Goal: Information Seeking & Learning: Learn about a topic

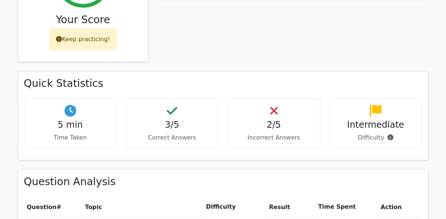
scroll to position [392, 0]
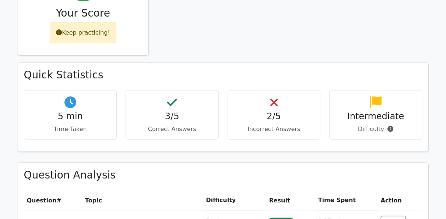
click at [266, 111] on h4 "2/5" at bounding box center [274, 116] width 81 height 11
click at [273, 125] on p "Incorrect Answers" at bounding box center [274, 129] width 81 height 9
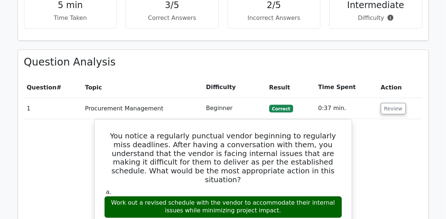
scroll to position [535, 0]
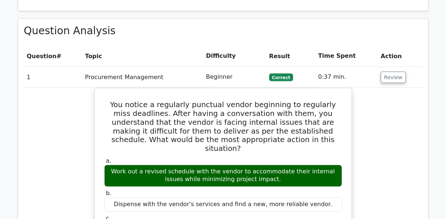
click at [139, 67] on td "Procurement Management" at bounding box center [142, 77] width 121 height 21
click at [133, 67] on td "Procurement Management" at bounding box center [142, 77] width 121 height 21
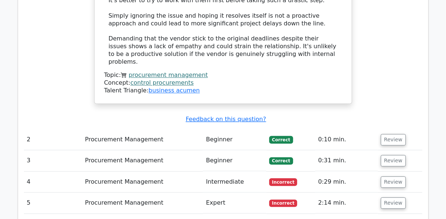
scroll to position [915, 0]
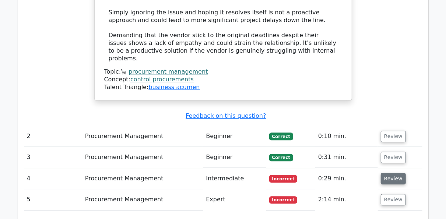
click at [390, 173] on button "Review" at bounding box center [392, 178] width 25 height 11
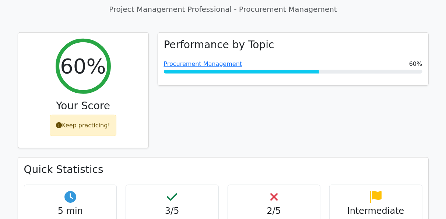
scroll to position [1220, 0]
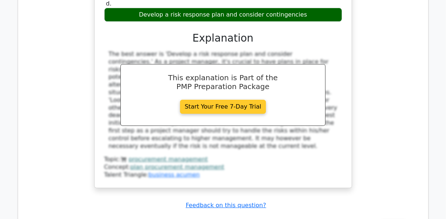
click at [237, 100] on link "Start Your Free 7-Day Trial" at bounding box center [223, 107] width 86 height 14
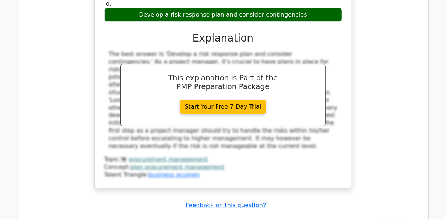
click at [247, 64] on div "This explanation is Part of the PMP Preparation Package Start Your Free 7-Day T…" at bounding box center [222, 95] width 205 height 62
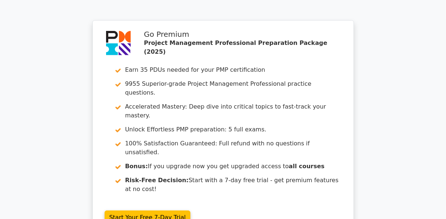
scroll to position [1521, 0]
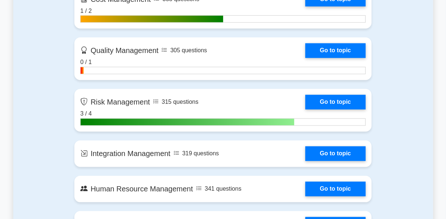
scroll to position [655, 0]
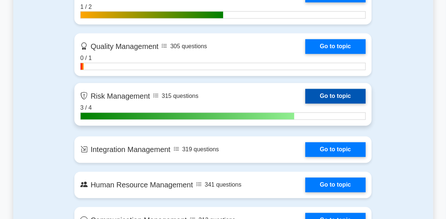
click at [322, 96] on link "Go to topic" at bounding box center [335, 96] width 60 height 15
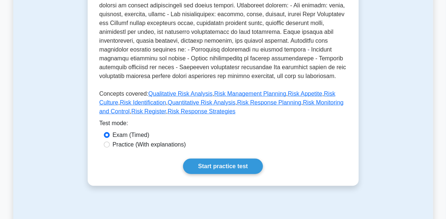
scroll to position [283, 0]
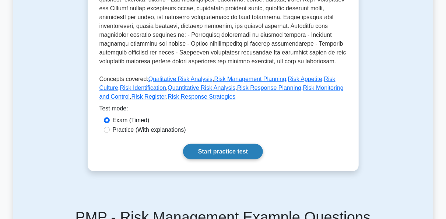
click at [234, 146] on link "Start practice test" at bounding box center [223, 151] width 80 height 15
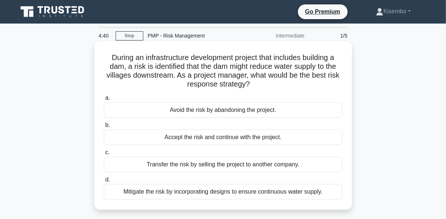
scroll to position [15, 0]
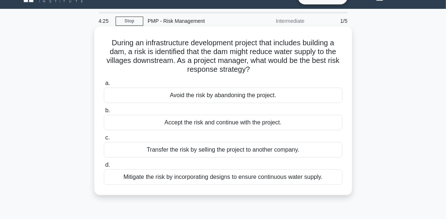
click at [236, 180] on div "Mitigate the risk by incorporating designs to ensure continuous water supply." at bounding box center [223, 176] width 238 height 15
click at [104, 167] on input "d. Mitigate the risk by incorporating designs to ensure continuous water supply." at bounding box center [104, 165] width 0 height 5
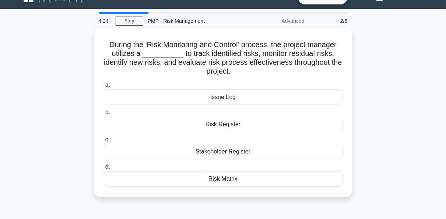
scroll to position [0, 0]
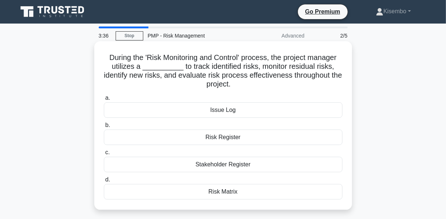
click at [215, 193] on div "Risk Matrix" at bounding box center [223, 191] width 238 height 15
click at [104, 182] on input "d. Risk Matrix" at bounding box center [104, 179] width 0 height 5
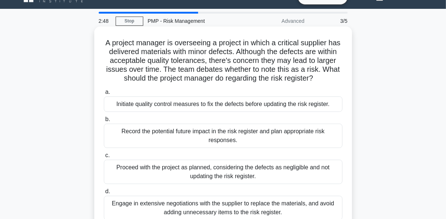
scroll to position [29, 0]
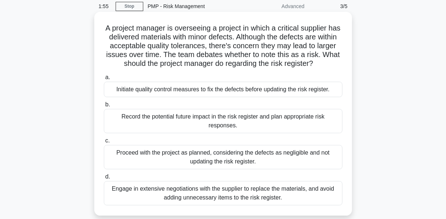
click at [224, 157] on div "Proceed with the project as planned, considering the defects as negligible and …" at bounding box center [223, 157] width 238 height 24
click at [104, 143] on input "c. Proceed with the project as planned, considering the defects as negligible a…" at bounding box center [104, 140] width 0 height 5
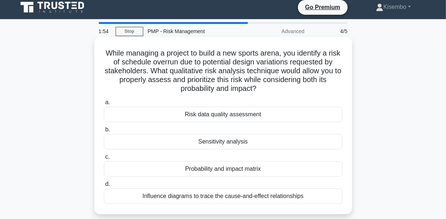
scroll to position [0, 0]
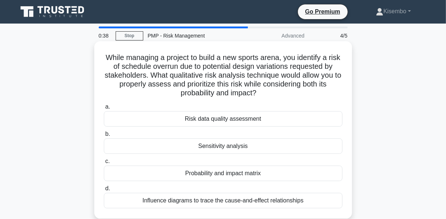
click at [226, 118] on div "Risk data quality assessment" at bounding box center [223, 118] width 238 height 15
click at [104, 109] on input "a. Risk data quality assessment" at bounding box center [104, 106] width 0 height 5
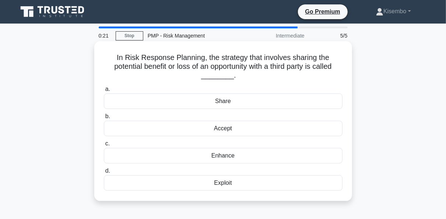
click at [226, 155] on div "Enhance" at bounding box center [223, 155] width 238 height 15
click at [104, 146] on input "c. Enhance" at bounding box center [104, 143] width 0 height 5
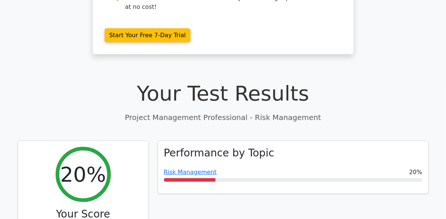
scroll to position [206, 0]
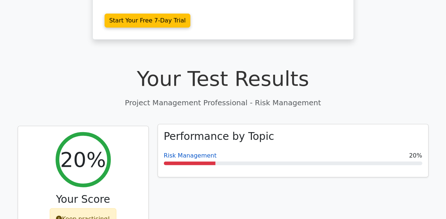
click at [186, 152] on link "Risk Management" at bounding box center [190, 155] width 53 height 7
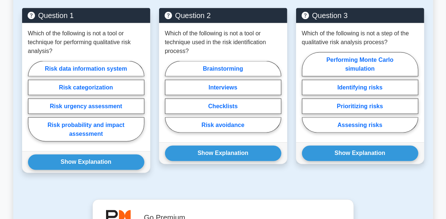
scroll to position [545, 0]
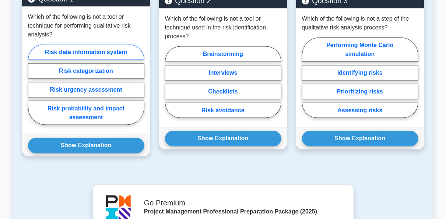
click at [103, 51] on label "Risk data information system" at bounding box center [86, 52] width 116 height 15
click at [33, 85] on input "Risk data information system" at bounding box center [30, 87] width 5 height 5
radio input "true"
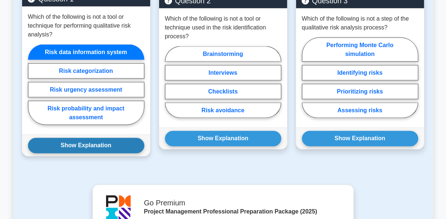
click at [95, 142] on button "Show Explanation" at bounding box center [86, 145] width 116 height 15
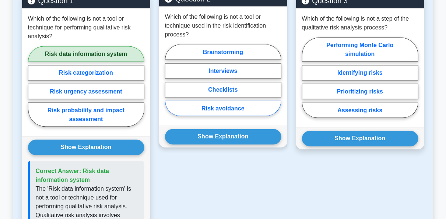
click at [219, 111] on label "Risk avoidance" at bounding box center [223, 108] width 116 height 15
click at [170, 85] on input "Risk avoidance" at bounding box center [167, 82] width 5 height 5
radio input "true"
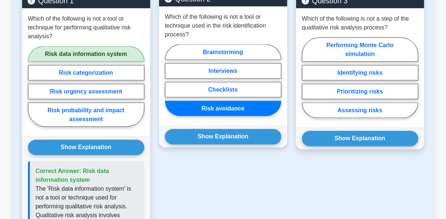
click at [229, 109] on label "Risk avoidance" at bounding box center [223, 108] width 116 height 15
click at [170, 85] on input "Risk avoidance" at bounding box center [167, 82] width 5 height 5
click at [235, 107] on label "Risk avoidance" at bounding box center [223, 108] width 116 height 15
click at [170, 85] on input "Risk avoidance" at bounding box center [167, 82] width 5 height 5
click at [235, 107] on label "Risk avoidance" at bounding box center [223, 108] width 116 height 15
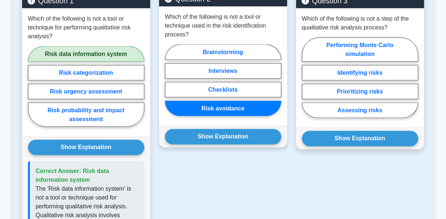
click at [170, 85] on input "Risk avoidance" at bounding box center [167, 82] width 5 height 5
click at [235, 107] on label "Risk avoidance" at bounding box center [223, 108] width 116 height 15
click at [170, 85] on input "Risk avoidance" at bounding box center [167, 82] width 5 height 5
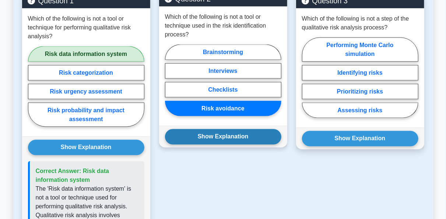
click at [231, 137] on button "Show Explanation" at bounding box center [223, 136] width 116 height 15
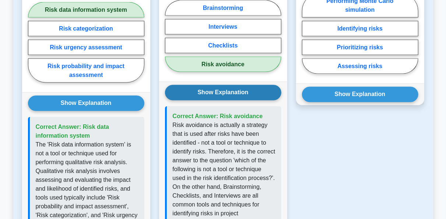
scroll to position [603, 0]
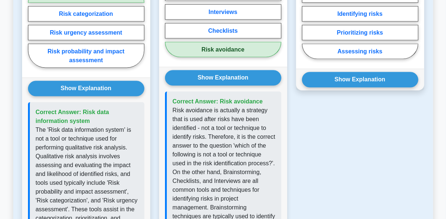
click at [273, 173] on p "Risk avoidance is actually a strategy that is used after risks have been identi…" at bounding box center [224, 190] width 103 height 168
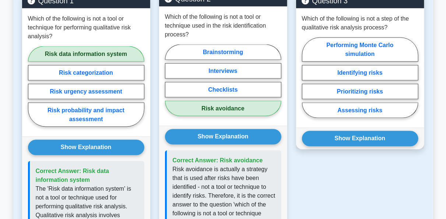
scroll to position [530, 0]
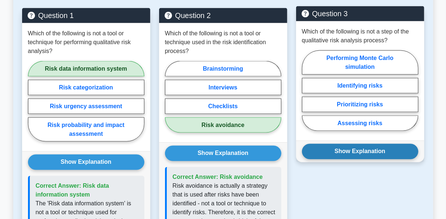
click at [377, 152] on button "Show Explanation" at bounding box center [360, 151] width 116 height 15
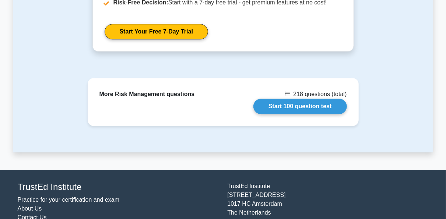
scroll to position [1084, 0]
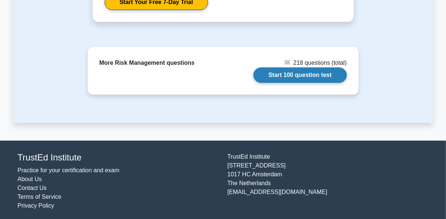
click at [311, 74] on link "Start 100 question test" at bounding box center [299, 74] width 93 height 15
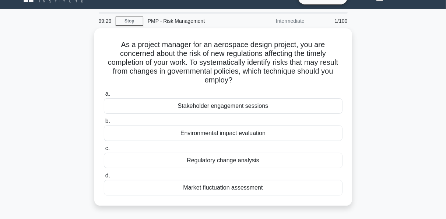
scroll to position [29, 0]
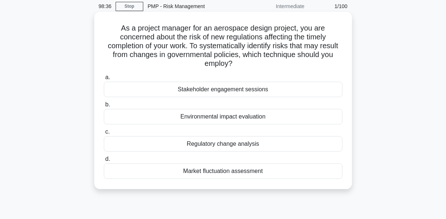
click at [213, 88] on div "Stakeholder engagement sessions" at bounding box center [223, 89] width 238 height 15
click at [104, 80] on input "a. Stakeholder engagement sessions" at bounding box center [104, 77] width 0 height 5
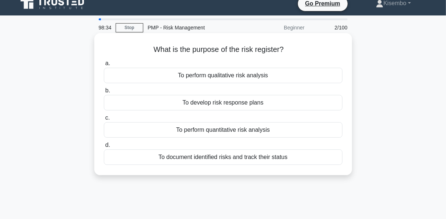
scroll to position [0, 0]
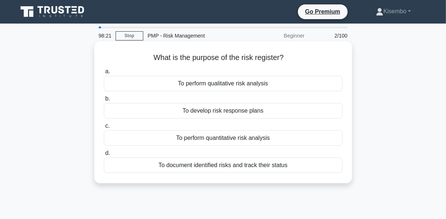
click at [242, 167] on div "To document identified risks and track their status" at bounding box center [223, 164] width 238 height 15
click at [104, 156] on input "d. To document identified risks and track their status" at bounding box center [104, 153] width 0 height 5
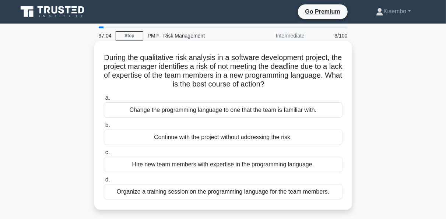
click at [250, 191] on div "Organize a training session on the programming language for the team members." at bounding box center [223, 191] width 238 height 15
click at [104, 182] on input "d. Organize a training session on the programming language for the team members." at bounding box center [104, 179] width 0 height 5
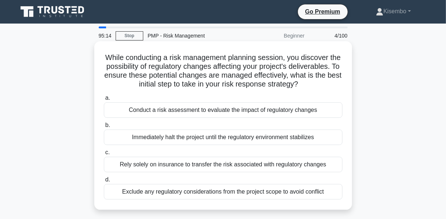
click at [221, 118] on div "Conduct a risk assessment to evaluate the impact of regulatory changes" at bounding box center [223, 109] width 238 height 15
click at [104, 100] on input "a. Conduct a risk assessment to evaluate the impact of regulatory changes" at bounding box center [104, 98] width 0 height 5
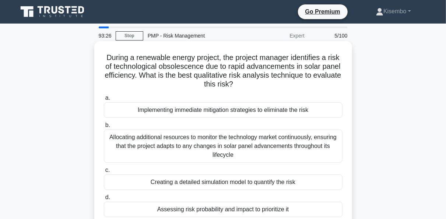
click at [231, 141] on div "Allocating additional resources to monitor the technology market continuously, …" at bounding box center [223, 146] width 238 height 33
click at [104, 128] on input "b. Allocating additional resources to monitor the technology market continuousl…" at bounding box center [104, 125] width 0 height 5
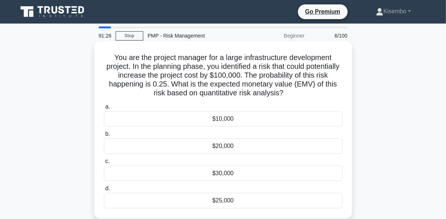
click at [218, 197] on div "$25,000" at bounding box center [223, 200] width 238 height 15
click at [104, 191] on input "d. $25,000" at bounding box center [104, 188] width 0 height 5
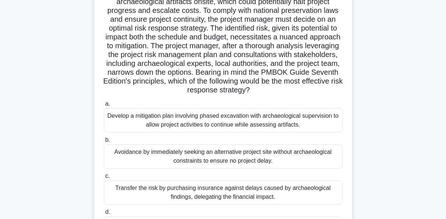
scroll to position [88, 0]
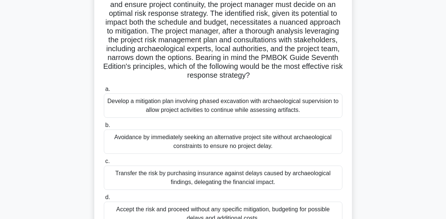
click at [198, 102] on div "Develop a mitigation plan involving phased excavation with archaeological super…" at bounding box center [223, 105] width 238 height 24
click at [104, 92] on input "a. Develop a mitigation plan involving phased excavation with archaeological su…" at bounding box center [104, 89] width 0 height 5
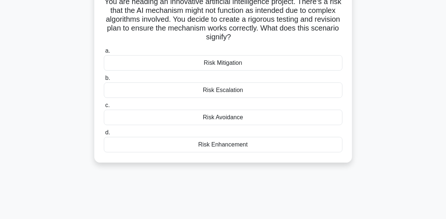
scroll to position [0, 0]
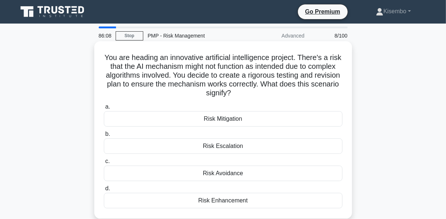
click at [232, 118] on div "Risk Mitigation" at bounding box center [223, 118] width 238 height 15
click at [104, 109] on input "a. Risk Mitigation" at bounding box center [104, 106] width 0 height 5
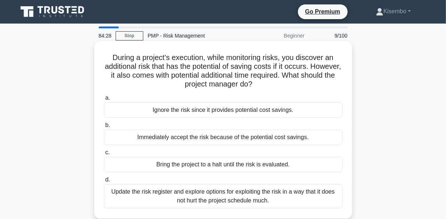
click at [234, 192] on div "Update the risk register and explore options for exploiting the risk in a way t…" at bounding box center [223, 196] width 238 height 24
click at [104, 182] on input "d. Update the risk register and explore options for exploiting the risk in a wa…" at bounding box center [104, 179] width 0 height 5
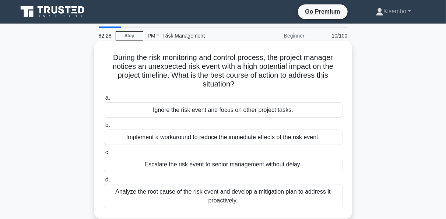
click at [252, 199] on div "Analyze the root cause of the risk event and develop a mitigation plan to addre…" at bounding box center [223, 196] width 238 height 24
click at [104, 182] on input "d. Analyze the root cause of the risk event and develop a mitigation plan to ad…" at bounding box center [104, 179] width 0 height 5
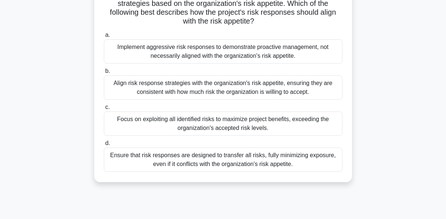
scroll to position [61, 0]
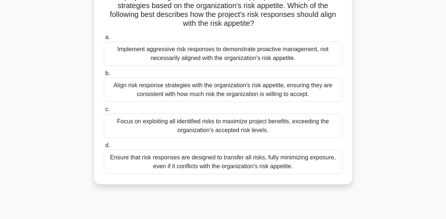
click at [224, 95] on div "Align risk response strategies with the organization's risk appetite, ensuring …" at bounding box center [223, 90] width 238 height 24
click at [104, 76] on input "b. Align risk response strategies with the organization's risk appetite, ensuri…" at bounding box center [104, 73] width 0 height 5
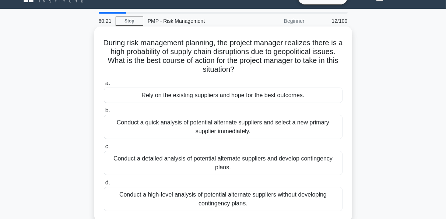
scroll to position [29, 0]
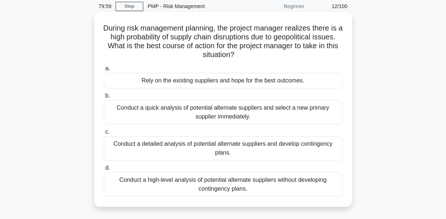
click at [190, 147] on div "Conduct a detailed analysis of potential alternate suppliers and develop contin…" at bounding box center [223, 148] width 238 height 24
click at [104, 134] on input "c. Conduct a detailed analysis of potential alternate suppliers and develop con…" at bounding box center [104, 132] width 0 height 5
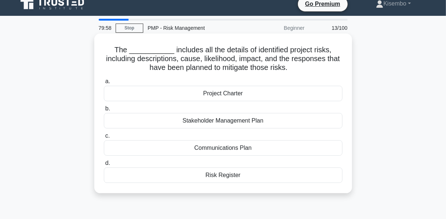
scroll to position [0, 0]
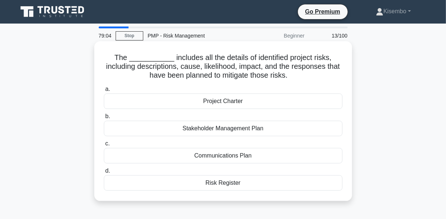
click at [222, 183] on div "Risk Register" at bounding box center [223, 182] width 238 height 15
click at [104, 173] on input "d. Risk Register" at bounding box center [104, 171] width 0 height 5
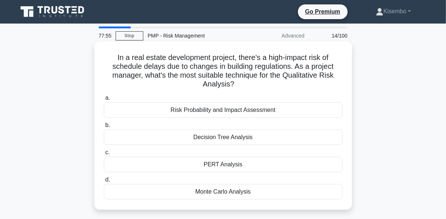
click at [234, 110] on div "Risk Probability and Impact Assessment" at bounding box center [223, 109] width 238 height 15
click at [104, 100] on input "a. Risk Probability and Impact Assessment" at bounding box center [104, 98] width 0 height 5
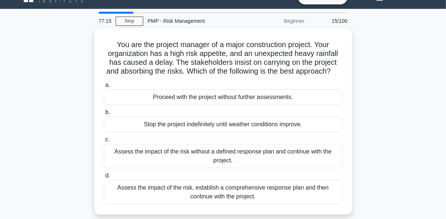
scroll to position [54, 0]
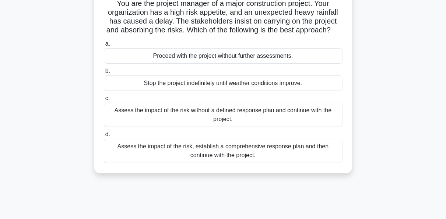
click at [265, 156] on div "Assess the impact of the risk, establish a comprehensive response plan and then…" at bounding box center [223, 151] width 238 height 24
click at [104, 137] on input "d. Assess the impact of the risk, establish a comprehensive response plan and t…" at bounding box center [104, 134] width 0 height 5
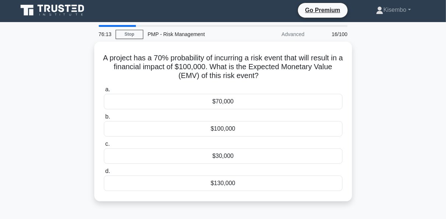
scroll to position [0, 0]
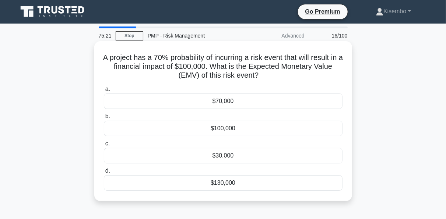
click at [226, 104] on div "$70,000" at bounding box center [223, 100] width 238 height 15
click at [104, 92] on input "a. $70,000" at bounding box center [104, 89] width 0 height 5
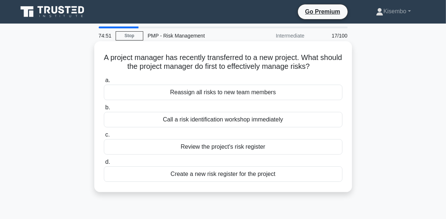
click at [256, 150] on div "Review the project's risk register" at bounding box center [223, 146] width 238 height 15
click at [104, 137] on input "c. Review the project's risk register" at bounding box center [104, 134] width 0 height 5
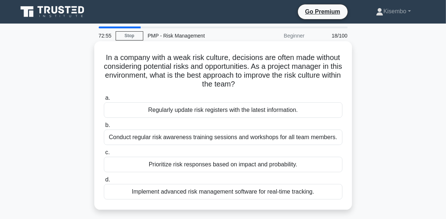
click at [196, 138] on div "Conduct regular risk awareness training sessions and workshops for all team mem…" at bounding box center [223, 137] width 238 height 15
click at [104, 128] on input "b. Conduct regular risk awareness training sessions and workshops for all team …" at bounding box center [104, 125] width 0 height 5
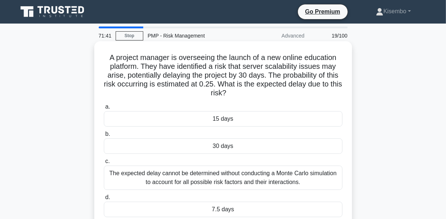
click at [222, 214] on div "7.5 days" at bounding box center [223, 209] width 238 height 15
click at [104, 200] on input "d. 7.5 days" at bounding box center [104, 197] width 0 height 5
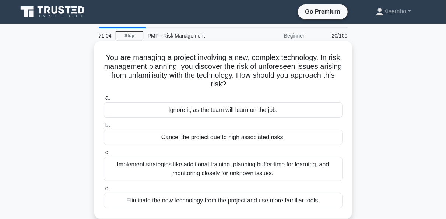
click at [265, 168] on div "Implement strategies like additional training, planning buffer time for learnin…" at bounding box center [223, 169] width 238 height 24
click at [104, 155] on input "c. Implement strategies like additional training, planning buffer time for lear…" at bounding box center [104, 152] width 0 height 5
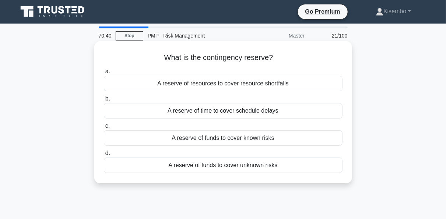
click at [192, 141] on div "A reserve of funds to cover known risks" at bounding box center [223, 137] width 238 height 15
click at [104, 128] on input "c. A reserve of funds to cover known risks" at bounding box center [104, 126] width 0 height 5
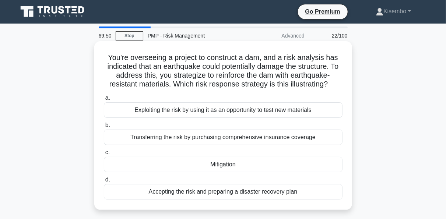
click at [237, 194] on div "Accepting the risk and preparing a disaster recovery plan" at bounding box center [223, 191] width 238 height 15
click at [104, 182] on input "d. Accepting the risk and preparing a disaster recovery plan" at bounding box center [104, 179] width 0 height 5
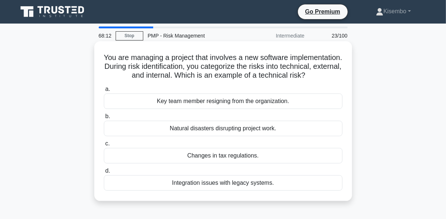
click at [226, 109] on div "Key team member resigning from the organization." at bounding box center [223, 100] width 238 height 15
click at [104, 92] on input "a. Key team member resigning from the organization." at bounding box center [104, 89] width 0 height 5
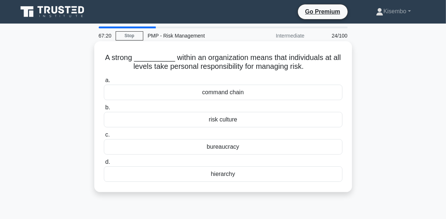
click at [221, 121] on div "risk culture" at bounding box center [223, 119] width 238 height 15
click at [104, 110] on input "b. risk culture" at bounding box center [104, 107] width 0 height 5
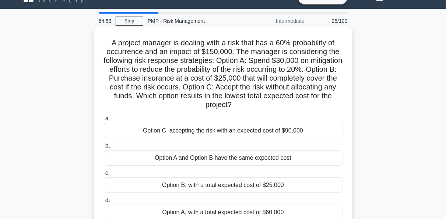
scroll to position [29, 0]
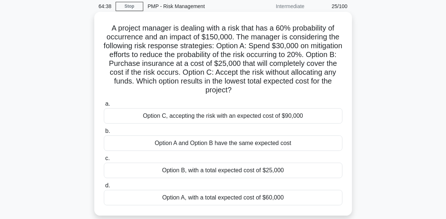
click at [256, 169] on div "Option B, with a total expected cost of $25,000" at bounding box center [223, 170] width 238 height 15
click at [104, 161] on input "c. Option B, with a total expected cost of $25,000" at bounding box center [104, 158] width 0 height 5
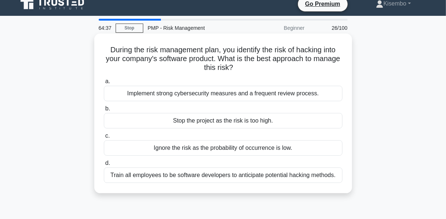
scroll to position [0, 0]
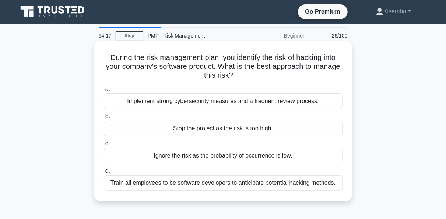
click at [206, 104] on div "Implement strong cybersecurity measures and a frequent review process." at bounding box center [223, 100] width 238 height 15
click at [104, 92] on input "a. Implement strong cybersecurity measures and a frequent review process." at bounding box center [104, 89] width 0 height 5
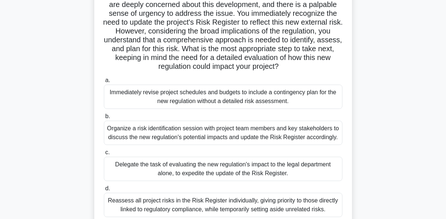
scroll to position [103, 0]
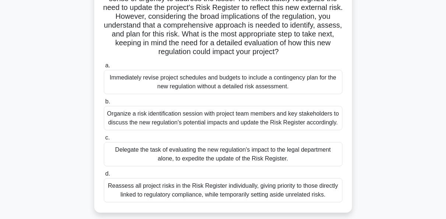
click at [212, 121] on div "Organize a risk identification session with project team members and key stakeh…" at bounding box center [223, 118] width 238 height 24
click at [104, 104] on input "b. Organize a risk identification session with project team members and key sta…" at bounding box center [104, 101] width 0 height 5
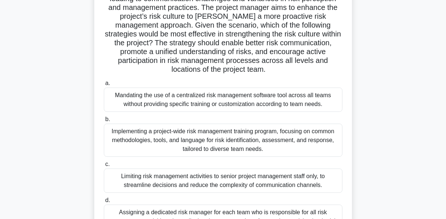
scroll to position [118, 0]
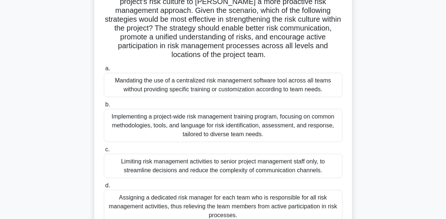
click at [282, 124] on div "Implementing a project-wide risk management training program, focusing on commo…" at bounding box center [223, 125] width 238 height 33
click at [104, 107] on input "b. Implementing a project-wide risk management training program, focusing on co…" at bounding box center [104, 104] width 0 height 5
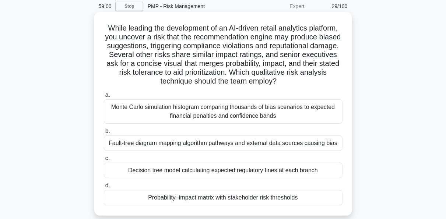
scroll to position [44, 0]
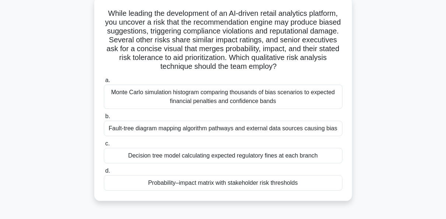
click at [201, 184] on div "Probability–impact matrix with stakeholder risk thresholds" at bounding box center [223, 182] width 238 height 15
click at [104, 173] on input "d. Probability–impact matrix with stakeholder risk thresholds" at bounding box center [104, 171] width 0 height 5
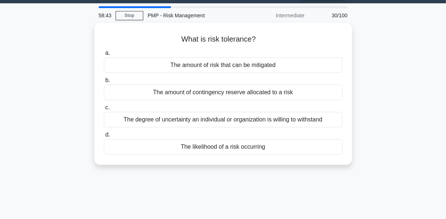
scroll to position [0, 0]
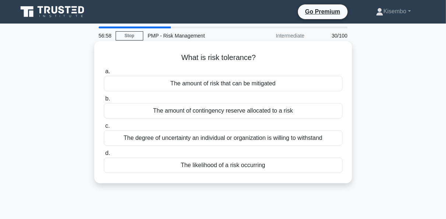
click at [244, 114] on div "The amount of contingency reserve allocated to a risk" at bounding box center [223, 110] width 238 height 15
click at [104, 101] on input "b. The amount of contingency reserve allocated to a risk" at bounding box center [104, 98] width 0 height 5
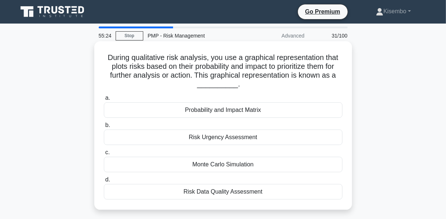
click at [219, 113] on div "Probability and Impact Matrix" at bounding box center [223, 109] width 238 height 15
click at [104, 100] on input "a. Probability and Impact Matrix" at bounding box center [104, 98] width 0 height 5
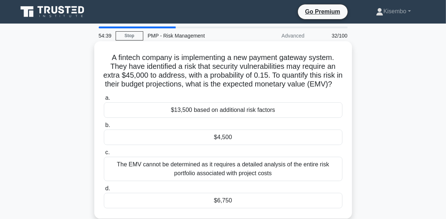
click at [231, 207] on div "$6,750" at bounding box center [223, 200] width 238 height 15
click at [104, 191] on input "d. $6,750" at bounding box center [104, 188] width 0 height 5
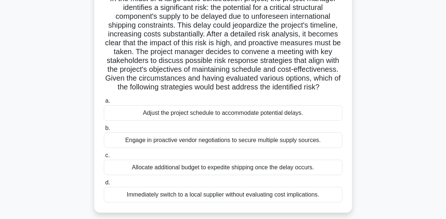
scroll to position [74, 0]
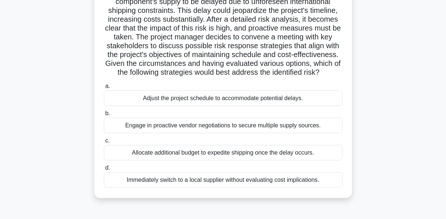
click at [272, 127] on div "Engage in proactive vendor negotiations to secure multiple supply sources." at bounding box center [223, 125] width 238 height 15
click at [104, 116] on input "b. Engage in proactive vendor negotiations to secure multiple supply sources." at bounding box center [104, 113] width 0 height 5
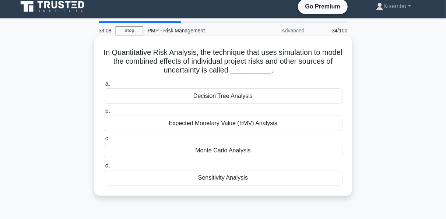
scroll to position [0, 0]
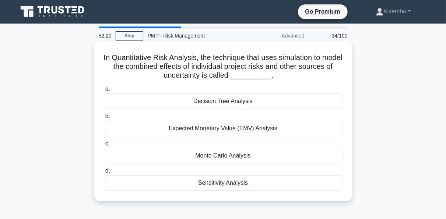
click at [216, 157] on div "Monte Carlo Analysis" at bounding box center [223, 155] width 238 height 15
click at [104, 146] on input "c. Monte Carlo Analysis" at bounding box center [104, 143] width 0 height 5
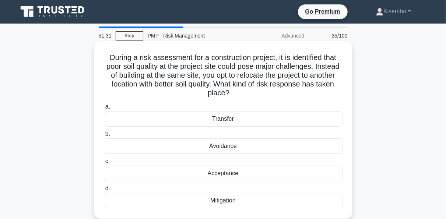
click at [234, 152] on div "Avoidance" at bounding box center [223, 145] width 238 height 15
click at [104, 137] on input "b. Avoidance" at bounding box center [104, 134] width 0 height 5
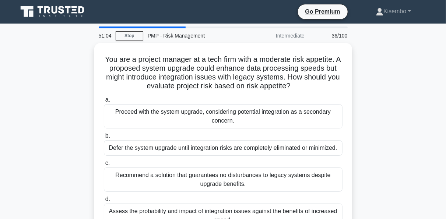
click at [234, 152] on div "Defer the system upgrade until integration risks are completely eliminated or m…" at bounding box center [223, 147] width 238 height 15
click at [104, 138] on input "b. Defer the system upgrade until integration risks are completely eliminated o…" at bounding box center [104, 136] width 0 height 5
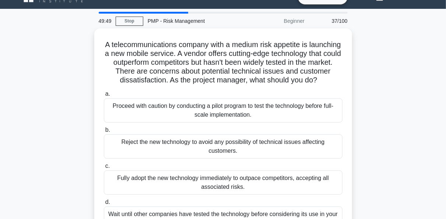
scroll to position [29, 0]
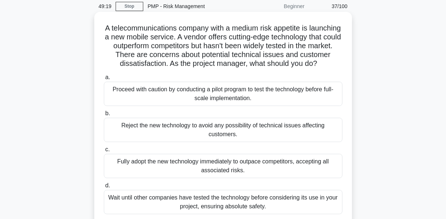
click at [290, 101] on div "Proceed with caution by conducting a pilot program to test the technology befor…" at bounding box center [223, 94] width 238 height 24
click at [104, 80] on input "a. Proceed with caution by conducting a pilot program to test the technology be…" at bounding box center [104, 77] width 0 height 5
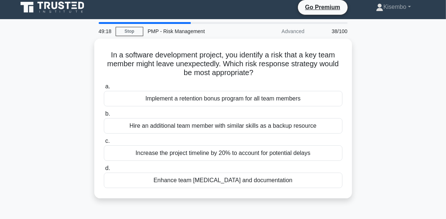
scroll to position [0, 0]
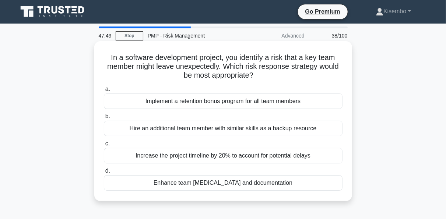
click at [224, 121] on div "Hire an additional team member with similar skills as a backup resource" at bounding box center [223, 128] width 238 height 15
click at [104, 119] on input "b. Hire an additional team member with similar skills as a backup resource" at bounding box center [104, 116] width 0 height 5
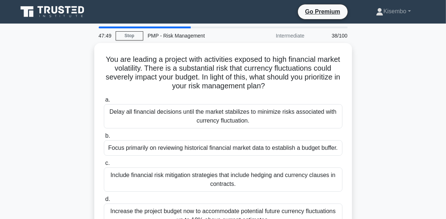
click at [224, 121] on div "Delay all financial decisions until the market stabilizes to minimize risks ass…" at bounding box center [223, 116] width 238 height 24
click at [104, 102] on input "a. Delay all financial decisions until the market stabilizes to minimize risks …" at bounding box center [104, 100] width 0 height 5
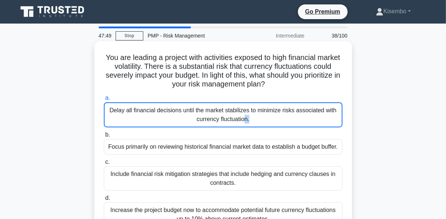
click at [224, 121] on div "Delay all financial decisions until the market stabilizes to minimize risks ass…" at bounding box center [223, 114] width 238 height 25
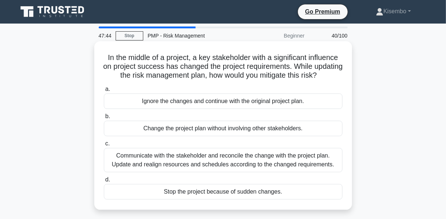
click at [175, 94] on label "a. Ignore the changes and continue with the original project plan." at bounding box center [223, 97] width 238 height 24
click at [104, 92] on input "a. Ignore the changes and continue with the original project plan." at bounding box center [104, 89] width 0 height 5
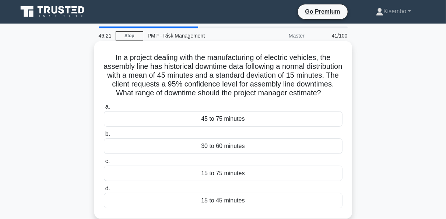
click at [223, 208] on div "15 to 45 minutes" at bounding box center [223, 200] width 238 height 15
click at [104, 191] on input "d. 15 to 45 minutes" at bounding box center [104, 188] width 0 height 5
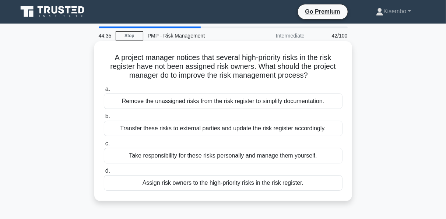
click at [199, 130] on div "Transfer these risks to external parties and update the risk register according…" at bounding box center [223, 128] width 238 height 15
click at [104, 119] on input "b. Transfer these risks to external parties and update the risk register accord…" at bounding box center [104, 116] width 0 height 5
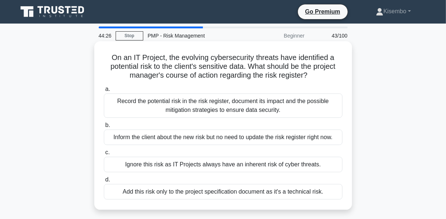
click at [178, 138] on div "Inform the client about the new risk but no need to update the risk register ri…" at bounding box center [223, 137] width 238 height 15
click at [104, 128] on input "b. Inform the client about the new risk but no need to update the risk register…" at bounding box center [104, 125] width 0 height 5
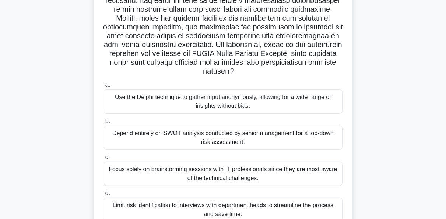
scroll to position [162, 0]
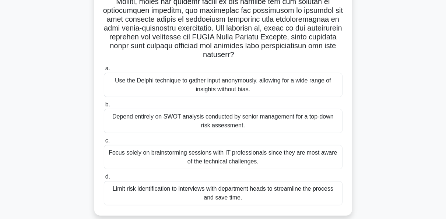
click at [202, 118] on div "Depend entirely on SWOT analysis conducted by senior management for a top-down …" at bounding box center [223, 121] width 238 height 24
click at [104, 107] on input "b. Depend entirely on SWOT analysis conducted by senior management for a top-do…" at bounding box center [104, 104] width 0 height 5
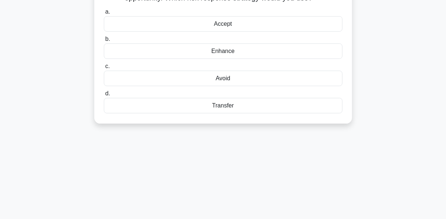
scroll to position [0, 0]
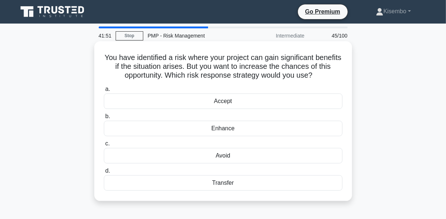
click at [222, 168] on label "d. Transfer" at bounding box center [223, 178] width 238 height 24
click at [104, 169] on input "d. Transfer" at bounding box center [104, 171] width 0 height 5
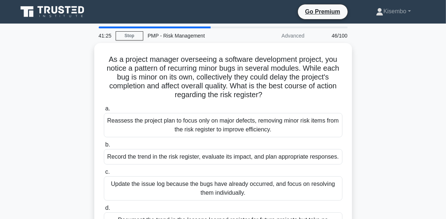
click at [374, 123] on div "As a project manager overseeing a software development project, you notice a pa…" at bounding box center [222, 149] width 419 height 213
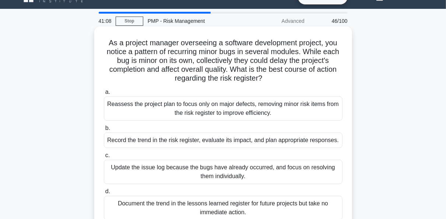
click at [195, 174] on div "Update the issue log because the bugs have already occurred, and focus on resol…" at bounding box center [223, 172] width 238 height 24
click at [104, 158] on input "c. Update the issue log because the bugs have already occurred, and focus on re…" at bounding box center [104, 155] width 0 height 5
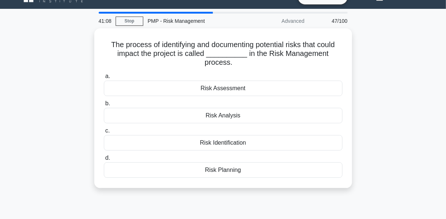
scroll to position [0, 0]
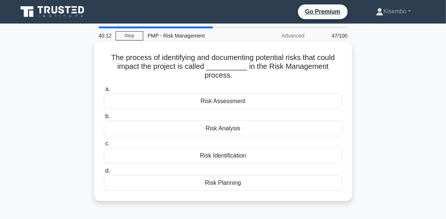
click at [223, 184] on div "Risk Planning" at bounding box center [223, 182] width 238 height 15
click at [104, 173] on input "d. Risk Planning" at bounding box center [104, 171] width 0 height 5
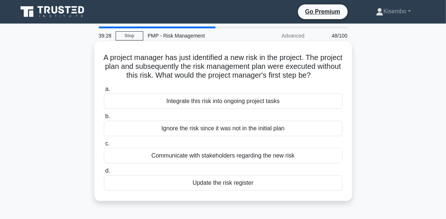
click at [237, 163] on div "Communicate with stakeholders regarding the new risk" at bounding box center [223, 155] width 238 height 15
click at [104, 146] on input "c. Communicate with stakeholders regarding the new risk" at bounding box center [104, 143] width 0 height 5
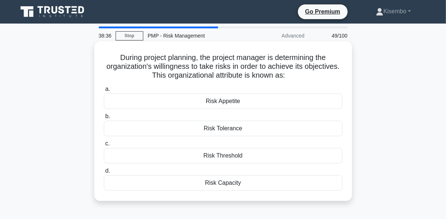
click at [230, 105] on div "Risk Appetite" at bounding box center [223, 100] width 238 height 15
click at [104, 92] on input "a. Risk Appetite" at bounding box center [104, 89] width 0 height 5
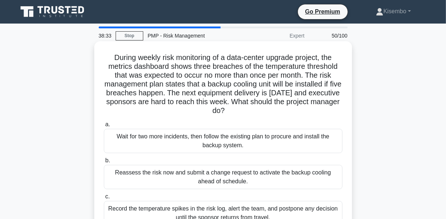
click at [253, 183] on div "Reassess the risk now and submit a change request to activate the backup coolin…" at bounding box center [223, 177] width 238 height 24
click at [104, 163] on input "b. Reassess the risk now and submit a change request to activate the backup coo…" at bounding box center [104, 160] width 0 height 5
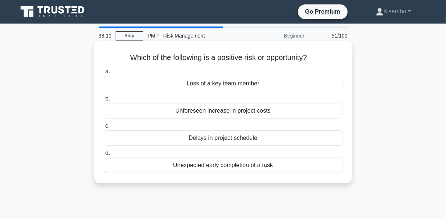
click at [252, 167] on div "Unexpected early completion of a task" at bounding box center [223, 164] width 238 height 15
click at [104, 156] on input "d. Unexpected early completion of a task" at bounding box center [104, 153] width 0 height 5
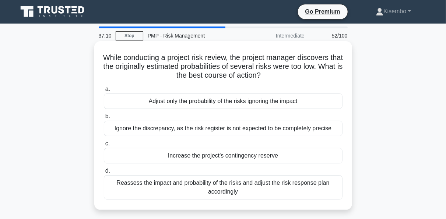
click at [231, 191] on div "Reassess the impact and probability of the risks and adjust the risk response p…" at bounding box center [223, 187] width 238 height 24
click at [104, 173] on input "d. Reassess the impact and probability of the risks and adjust the risk respons…" at bounding box center [104, 171] width 0 height 5
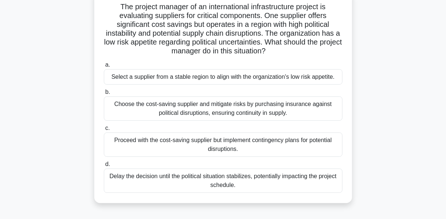
scroll to position [59, 0]
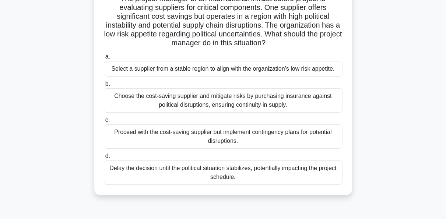
click at [180, 71] on div "Select a supplier from a stable region to align with the organization's low ris…" at bounding box center [223, 68] width 238 height 15
click at [104, 59] on input "a. Select a supplier from a stable region to align with the organization's low …" at bounding box center [104, 56] width 0 height 5
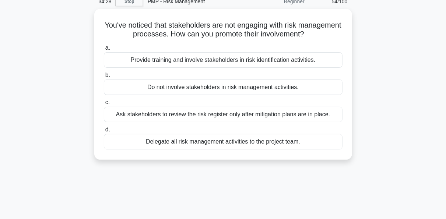
scroll to position [0, 0]
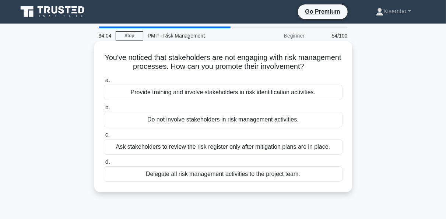
click at [234, 91] on div "Provide training and involve stakeholders in risk identification activities." at bounding box center [223, 92] width 238 height 15
click at [104, 83] on input "a. Provide training and involve stakeholders in risk identification activities." at bounding box center [104, 80] width 0 height 5
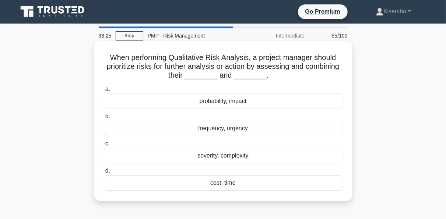
click at [218, 102] on div "probability, impact" at bounding box center [223, 100] width 238 height 15
click at [104, 92] on input "a. probability, impact" at bounding box center [104, 89] width 0 height 5
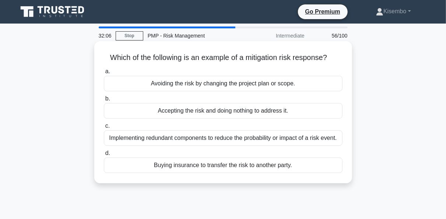
click at [276, 138] on div "Implementing redundant components to reduce the probability or impact of a risk…" at bounding box center [223, 137] width 238 height 15
click at [104, 128] on input "c. Implementing redundant components to reduce the probability or impact of a r…" at bounding box center [104, 126] width 0 height 5
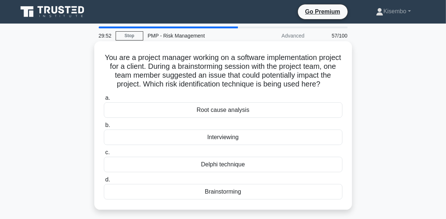
click at [218, 118] on div "Root cause analysis" at bounding box center [223, 109] width 238 height 15
click at [104, 100] on input "a. Root cause analysis" at bounding box center [104, 98] width 0 height 5
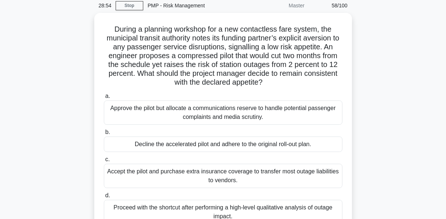
scroll to position [44, 0]
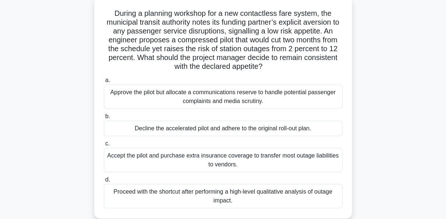
click at [205, 155] on div "Accept the pilot and purchase extra insurance coverage to transfer most outage …" at bounding box center [223, 160] width 238 height 24
click at [104, 146] on input "c. Accept the pilot and purchase extra insurance coverage to transfer most outa…" at bounding box center [104, 143] width 0 height 5
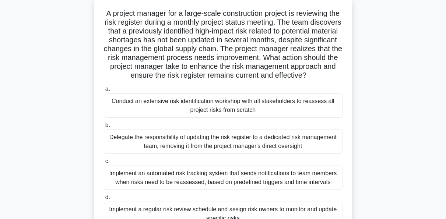
scroll to position [59, 0]
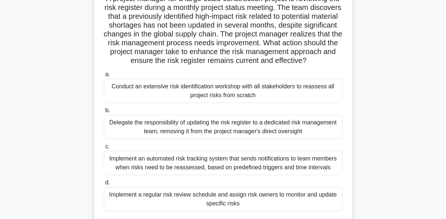
click at [237, 175] on div "Implement an automated risk tracking system that sends notifications to team me…" at bounding box center [223, 163] width 238 height 24
click at [104, 149] on input "c. Implement an automated risk tracking system that sends notifications to team…" at bounding box center [104, 146] width 0 height 5
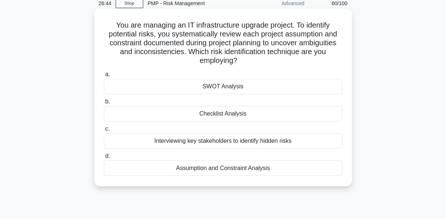
scroll to position [0, 0]
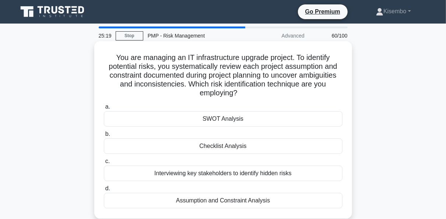
click at [238, 120] on div "SWOT Analysis" at bounding box center [223, 118] width 238 height 15
click at [104, 109] on input "a. SWOT Analysis" at bounding box center [104, 106] width 0 height 5
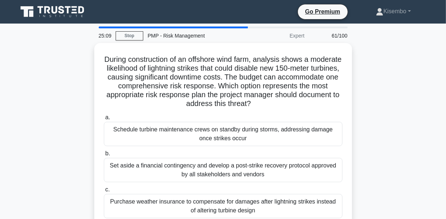
scroll to position [15, 0]
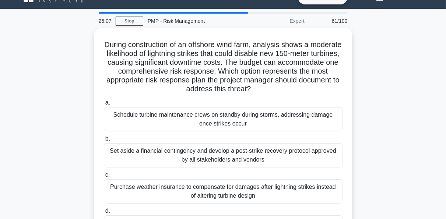
click at [238, 120] on div "Schedule turbine maintenance crews on standby during storms, addressing damage …" at bounding box center [223, 119] width 238 height 24
click at [104, 105] on input "a. Schedule turbine maintenance crews on standby during storms, addressing dama…" at bounding box center [104, 102] width 0 height 5
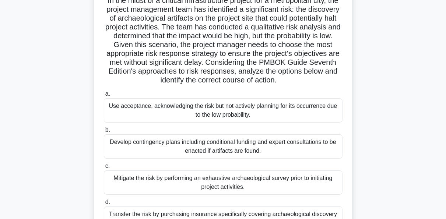
scroll to position [74, 0]
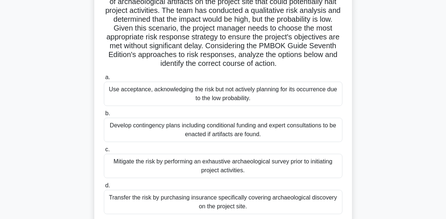
click at [212, 164] on div "Mitigate the risk by performing an exhaustive archaeological survey prior to in…" at bounding box center [223, 166] width 238 height 24
click at [104, 152] on input "c. Mitigate the risk by performing an exhaustive archaeological survey prior to…" at bounding box center [104, 149] width 0 height 5
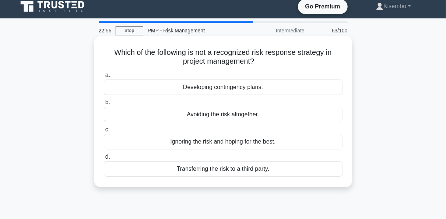
scroll to position [0, 0]
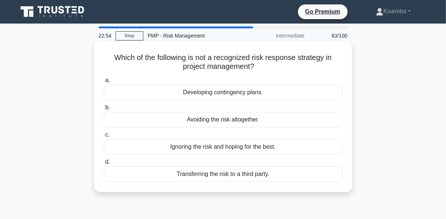
click at [211, 124] on div "Avoiding the risk altogether." at bounding box center [223, 119] width 238 height 15
click at [104, 110] on input "b. Avoiding the risk altogether." at bounding box center [104, 107] width 0 height 5
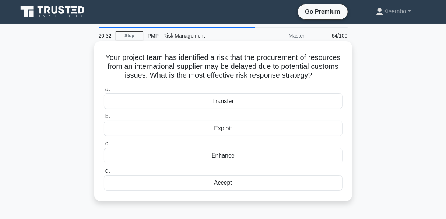
click at [236, 109] on div "Transfer" at bounding box center [223, 100] width 238 height 15
click at [104, 92] on input "a. Transfer" at bounding box center [104, 89] width 0 height 5
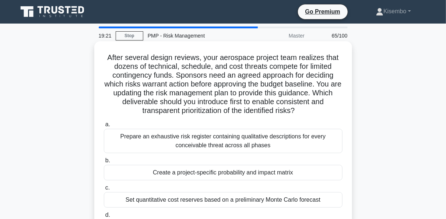
click at [240, 142] on div "Prepare an exhaustive risk register containing qualitative descriptions for eve…" at bounding box center [223, 141] width 238 height 24
click at [104, 127] on input "a. Prepare an exhaustive risk register containing qualitative descriptions for …" at bounding box center [104, 124] width 0 height 5
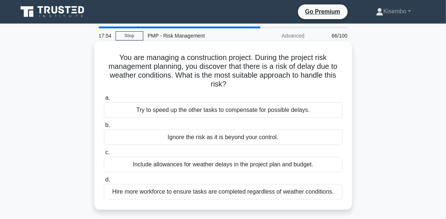
click at [254, 191] on div "Hire more workforce to ensure tasks are completed regardless of weather conditi…" at bounding box center [223, 191] width 238 height 15
click at [104, 182] on input "d. Hire more workforce to ensure tasks are completed regardless of weather cond…" at bounding box center [104, 179] width 0 height 5
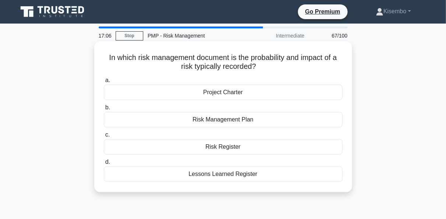
drag, startPoint x: 289, startPoint y: 67, endPoint x: 155, endPoint y: 62, distance: 134.0
click at [155, 62] on h5 "In which risk management document is the probability and impact of a risk typic…" at bounding box center [223, 62] width 240 height 18
click at [208, 65] on h5 "In which risk management document is the probability and impact of a risk typic…" at bounding box center [223, 62] width 240 height 18
click at [231, 150] on div "Risk Register" at bounding box center [223, 146] width 238 height 15
click at [104, 137] on input "c. Risk Register" at bounding box center [104, 134] width 0 height 5
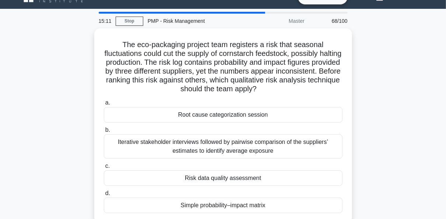
scroll to position [29, 0]
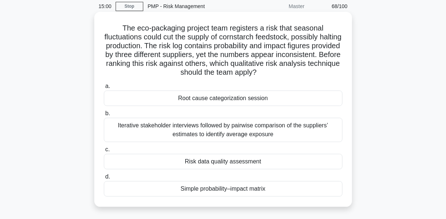
click at [209, 131] on div "Iterative stakeholder interviews followed by pairwise comparison of the supplie…" at bounding box center [223, 130] width 238 height 24
click at [104, 116] on input "b. Iterative stakeholder interviews followed by pairwise comparison of the supp…" at bounding box center [104, 113] width 0 height 5
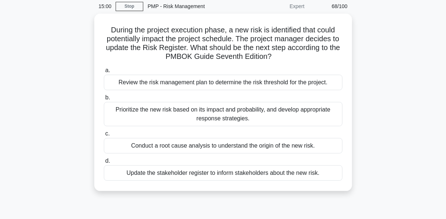
click at [209, 131] on label "c. Conduct a root cause analysis to understand the origin of the new risk." at bounding box center [223, 141] width 238 height 24
click at [104, 131] on input "c. Conduct a root cause analysis to understand the origin of the new risk." at bounding box center [104, 133] width 0 height 5
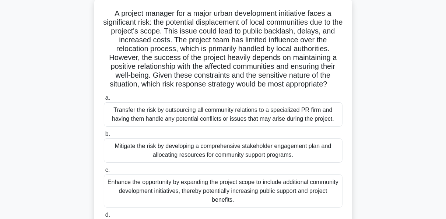
scroll to position [59, 0]
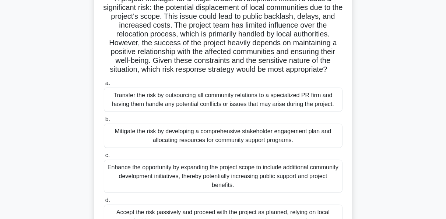
click at [167, 140] on div "Mitigate the risk by developing a comprehensive stakeholder engagement plan and…" at bounding box center [223, 136] width 238 height 24
click at [104, 122] on input "b. Mitigate the risk by developing a comprehensive stakeholder engagement plan …" at bounding box center [104, 119] width 0 height 5
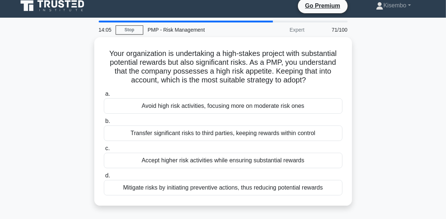
scroll to position [0, 0]
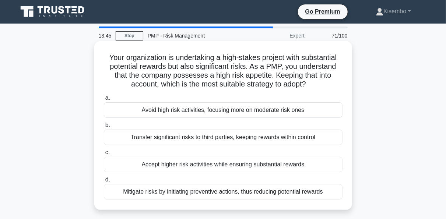
click at [204, 196] on div "Mitigate risks by initiating preventive actions, thus reducing potential rewards" at bounding box center [223, 191] width 238 height 15
click at [104, 182] on input "d. Mitigate risks by initiating preventive actions, thus reducing potential rew…" at bounding box center [104, 179] width 0 height 5
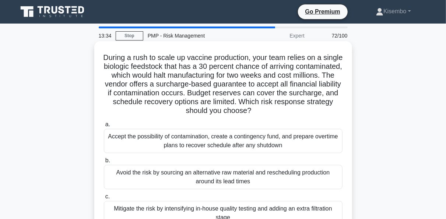
click at [203, 208] on div "Mitigate the risk by intensifying in-house quality testing and adding an extra …" at bounding box center [223, 213] width 238 height 24
click at [104, 199] on input "c. Mitigate the risk by intensifying in-house quality testing and adding an ext…" at bounding box center [104, 196] width 0 height 5
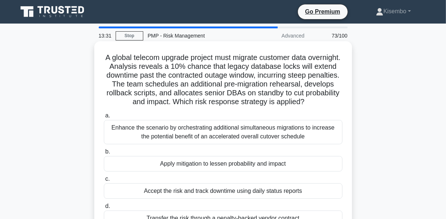
click at [172, 133] on div "Enhance the scenario by orchestrating additional simultaneous migrations to inc…" at bounding box center [223, 132] width 238 height 24
click at [104, 118] on input "a. Enhance the scenario by orchestrating additional simultaneous migrations to …" at bounding box center [104, 115] width 0 height 5
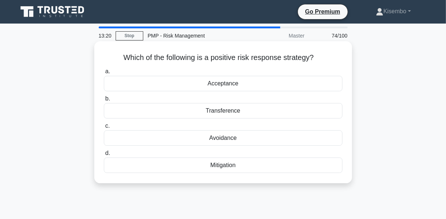
click at [222, 166] on div "Mitigation" at bounding box center [223, 164] width 238 height 15
click at [104, 156] on input "d. Mitigation" at bounding box center [104, 153] width 0 height 5
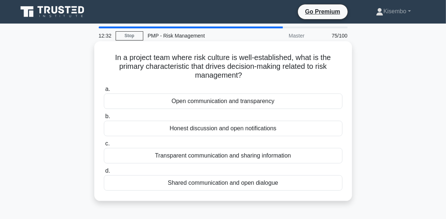
click at [213, 158] on div "Transparent communication and sharing information" at bounding box center [223, 155] width 238 height 15
click at [104, 146] on input "c. Transparent communication and sharing information" at bounding box center [104, 143] width 0 height 5
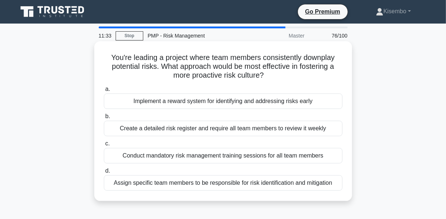
click at [206, 187] on div "Assign specific team members to be responsible for risk identification and miti…" at bounding box center [223, 182] width 238 height 15
click at [104, 173] on input "d. Assign specific team members to be responsible for risk identification and m…" at bounding box center [104, 171] width 0 height 5
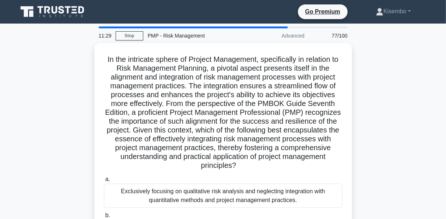
scroll to position [178, 0]
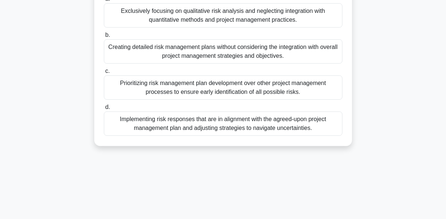
click at [218, 122] on div "Implementing risk responses that are in alignment with the agreed-upon project …" at bounding box center [223, 123] width 238 height 24
click at [104, 110] on input "d. Implementing risk responses that are in alignment with the agreed-upon proje…" at bounding box center [104, 107] width 0 height 5
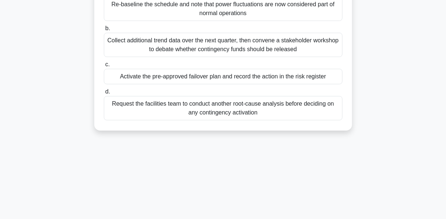
scroll to position [133, 0]
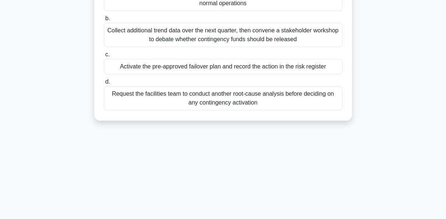
click at [207, 43] on div "Collect additional trend data over the next quarter, then convene a stakeholder…" at bounding box center [223, 35] width 238 height 24
click at [104, 21] on input "b. Collect additional trend data over the next quarter, then convene a stakehol…" at bounding box center [104, 18] width 0 height 5
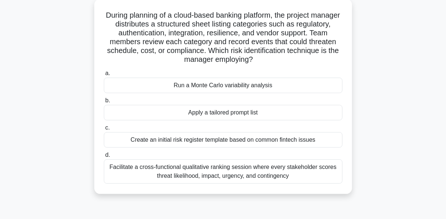
scroll to position [0, 0]
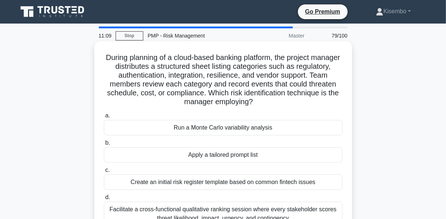
click at [242, 186] on div "Create an initial risk register template based on common fintech issues" at bounding box center [223, 181] width 238 height 15
click at [104, 173] on input "c. Create an initial risk register template based on common fintech issues" at bounding box center [104, 170] width 0 height 5
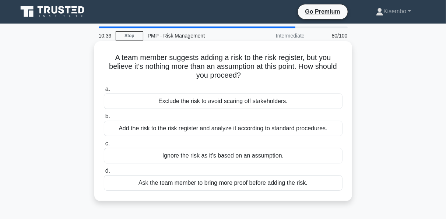
click at [221, 129] on div "Add the risk to the risk register and analyze it according to standard procedur…" at bounding box center [223, 128] width 238 height 15
click at [104, 119] on input "b. Add the risk to the risk register and analyze it according to standard proce…" at bounding box center [104, 116] width 0 height 5
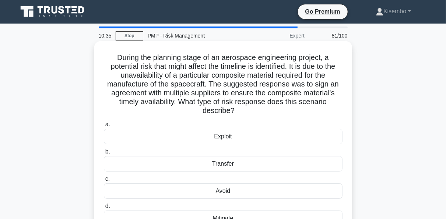
click at [218, 217] on div "Mitigate" at bounding box center [223, 217] width 238 height 15
click at [104, 209] on input "d. Mitigate" at bounding box center [104, 206] width 0 height 5
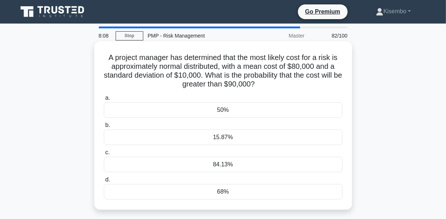
click at [227, 161] on div "84.13%" at bounding box center [223, 164] width 238 height 15
click at [104, 155] on input "c. 84.13%" at bounding box center [104, 152] width 0 height 5
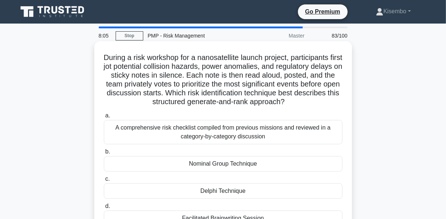
click at [223, 137] on div "A comprehensive risk checklist compiled from previous missions and reviewed in …" at bounding box center [223, 132] width 238 height 24
click at [104, 118] on input "a. A comprehensive risk checklist compiled from previous missions and reviewed …" at bounding box center [104, 115] width 0 height 5
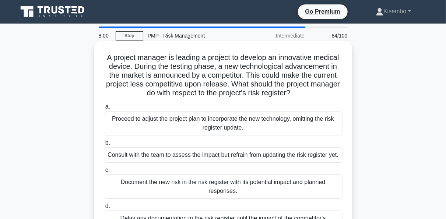
click at [198, 124] on div "Proceed to adjust the project plan to incorporate the new technology, omitting …" at bounding box center [223, 123] width 238 height 24
click at [104, 109] on input "a. Proceed to adjust the project plan to incorporate the new technology, omitti…" at bounding box center [104, 106] width 0 height 5
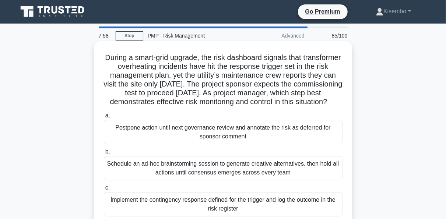
click at [194, 178] on div "Schedule an ad-hoc brainstorming session to generate creative alternatives, the…" at bounding box center [223, 168] width 238 height 24
click at [104, 154] on input "b. Schedule an ad-hoc brainstorming session to generate creative alternatives, …" at bounding box center [104, 151] width 0 height 5
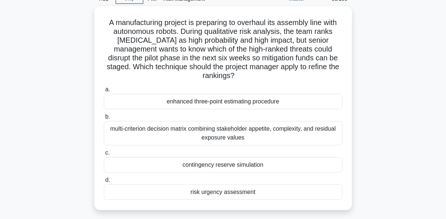
scroll to position [44, 0]
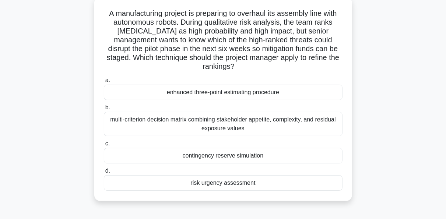
click at [219, 118] on div "multi-criterion decision matrix combining stakeholder appetite, complexity, and…" at bounding box center [223, 124] width 238 height 24
click at [104, 110] on input "b. multi-criterion decision matrix combining stakeholder appetite, complexity, …" at bounding box center [104, 107] width 0 height 5
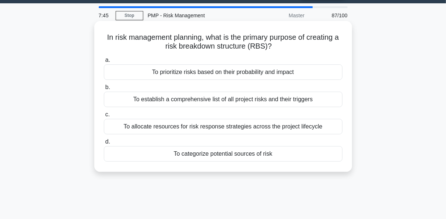
scroll to position [0, 0]
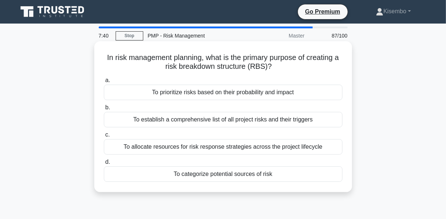
click at [220, 145] on div "To allocate resources for risk response strategies across the project lifecycle" at bounding box center [223, 146] width 238 height 15
click at [104, 137] on input "c. To allocate resources for risk response strategies across the project lifecy…" at bounding box center [104, 134] width 0 height 5
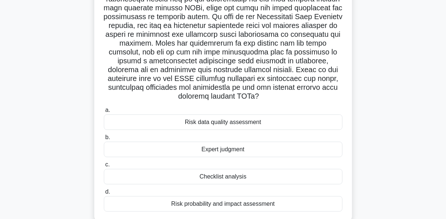
scroll to position [123, 0]
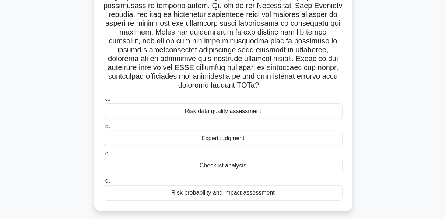
click at [212, 112] on div "Risk data quality assessment" at bounding box center [223, 110] width 238 height 15
click at [104, 102] on input "a. Risk data quality assessment" at bounding box center [104, 99] width 0 height 5
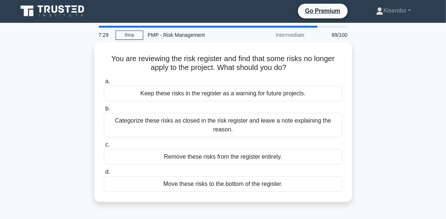
scroll to position [0, 0]
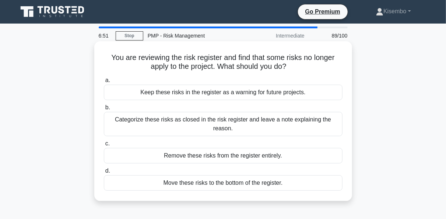
click at [168, 99] on div "Keep these risks in the register as a warning for future projects." at bounding box center [223, 92] width 238 height 15
click at [104, 83] on input "a. Keep these risks in the register as a warning for future projects." at bounding box center [104, 80] width 0 height 5
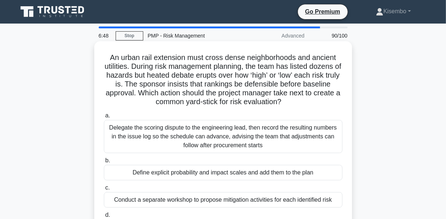
click at [181, 130] on div "Delegate the scoring dispute to the engineering lead, then record the resulting…" at bounding box center [223, 136] width 238 height 33
click at [104, 118] on input "a. Delegate the scoring dispute to the engineering lead, then record the result…" at bounding box center [104, 115] width 0 height 5
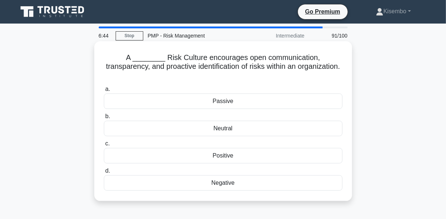
click at [219, 148] on div "Positive" at bounding box center [223, 155] width 238 height 15
click at [104, 146] on input "c. Positive" at bounding box center [104, 143] width 0 height 5
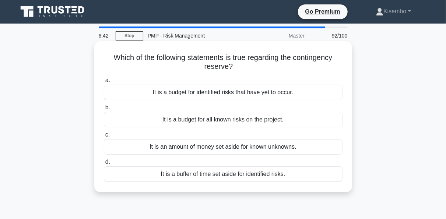
click at [194, 95] on div "It is a budget for identified risks that have yet to occur." at bounding box center [223, 92] width 238 height 15
click at [104, 83] on input "a. It is a budget for identified risks that have yet to occur." at bounding box center [104, 80] width 0 height 5
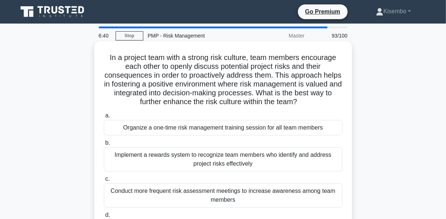
click at [228, 161] on div "Implement a rewards system to recognize team members who identify and address p…" at bounding box center [223, 159] width 238 height 24
click at [104, 145] on input "b. Implement a rewards system to recognize team members who identify and addres…" at bounding box center [104, 143] width 0 height 5
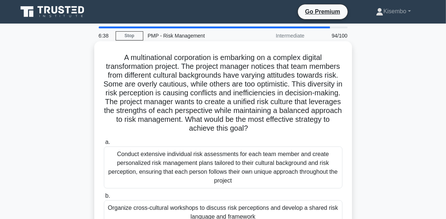
click at [241, 209] on div "Organize cross-cultural workshops to discuss risk perceptions and develop a sha…" at bounding box center [223, 212] width 238 height 24
click at [104, 198] on input "b. Organize cross-cultural workshops to discuss risk perceptions and develop a …" at bounding box center [104, 196] width 0 height 5
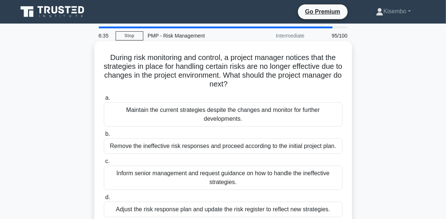
click at [210, 178] on div "Inform senior management and request guidance on how to handle the ineffective …" at bounding box center [223, 178] width 238 height 24
click at [104, 164] on input "c. Inform senior management and request guidance on how to handle the ineffecti…" at bounding box center [104, 161] width 0 height 5
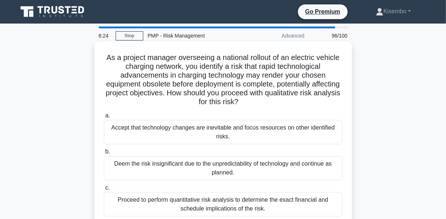
click at [173, 132] on div "Accept that technology changes are inevitable and focus resources on other iden…" at bounding box center [223, 132] width 238 height 24
click at [104, 118] on input "a. Accept that technology changes are inevitable and focus resources on other i…" at bounding box center [104, 115] width 0 height 5
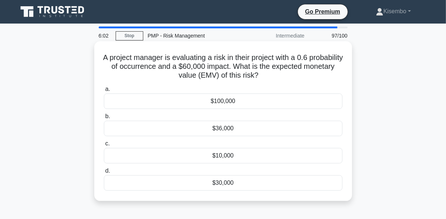
click at [231, 157] on div "$10,000" at bounding box center [223, 155] width 238 height 15
click at [104, 146] on input "c. $10,000" at bounding box center [104, 143] width 0 height 5
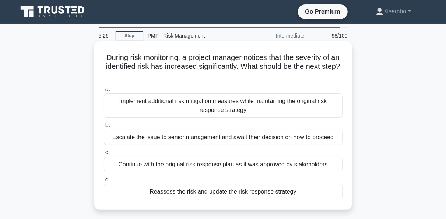
click at [213, 113] on div "Implement additional risk mitigation measures while maintaining the original ri…" at bounding box center [223, 105] width 238 height 24
click at [104, 92] on input "a. Implement additional risk mitigation measures while maintaining the original…" at bounding box center [104, 89] width 0 height 5
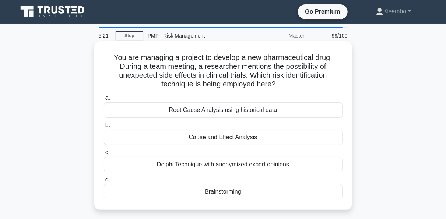
click at [219, 194] on div "Brainstorming" at bounding box center [223, 191] width 238 height 15
click at [104, 182] on input "d. Brainstorming" at bounding box center [104, 179] width 0 height 5
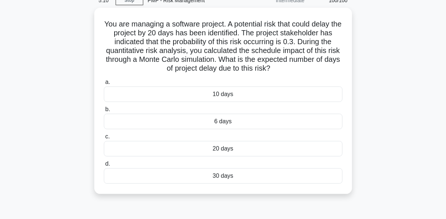
scroll to position [31, 0]
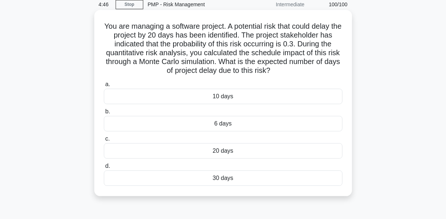
click at [235, 126] on div "6 days" at bounding box center [223, 123] width 238 height 15
click at [104, 114] on input "b. 6 days" at bounding box center [104, 111] width 0 height 5
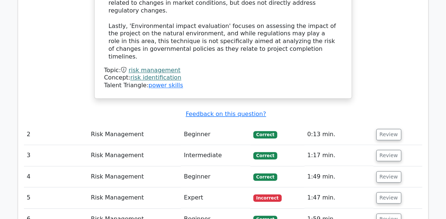
scroll to position [917, 0]
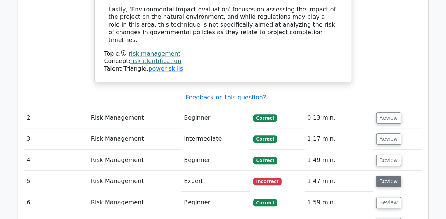
click at [390, 176] on button "Review" at bounding box center [388, 181] width 25 height 11
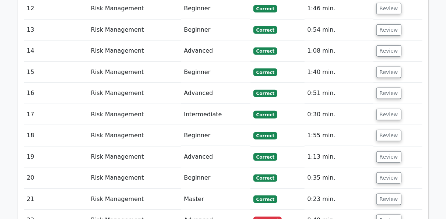
scroll to position [1638, 0]
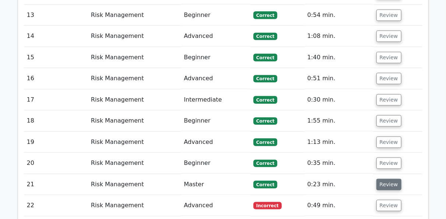
click at [390, 179] on button "Review" at bounding box center [388, 184] width 25 height 11
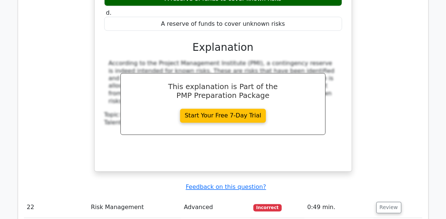
scroll to position [1933, 0]
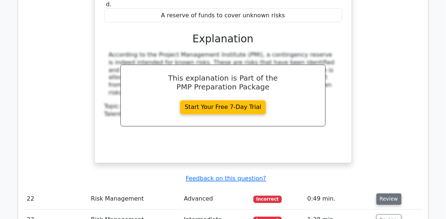
click at [390, 194] on button "Review" at bounding box center [388, 199] width 25 height 11
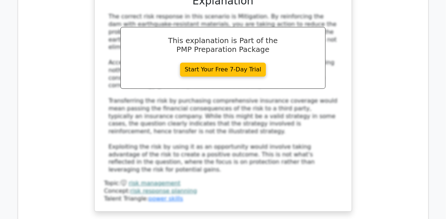
scroll to position [2345, 0]
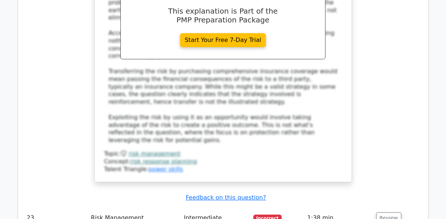
click at [390, 212] on button "Review" at bounding box center [388, 217] width 25 height 11
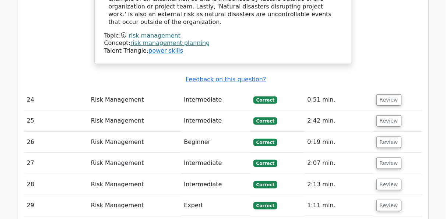
scroll to position [2816, 0]
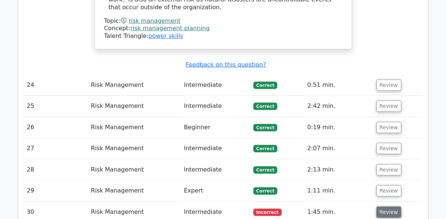
click at [386, 206] on button "Review" at bounding box center [388, 211] width 25 height 11
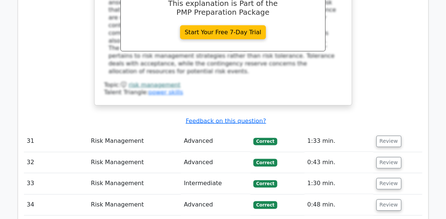
scroll to position [3228, 0]
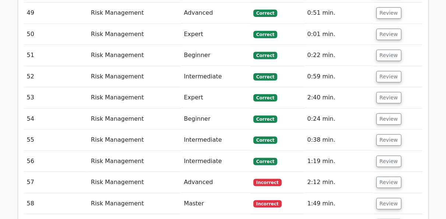
scroll to position [4199, 0]
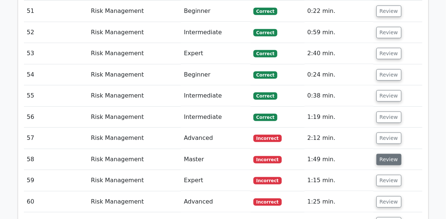
click at [380, 154] on button "Review" at bounding box center [388, 159] width 25 height 11
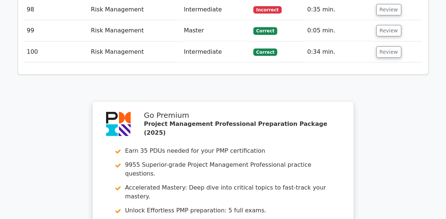
scroll to position [5610, 0]
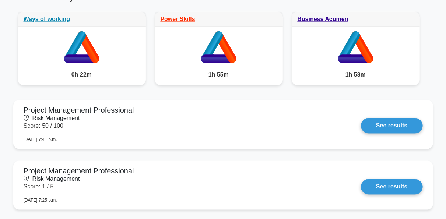
scroll to position [578, 0]
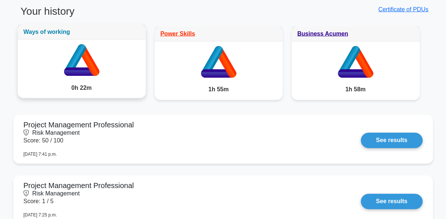
click at [38, 32] on link "Ways of working" at bounding box center [47, 32] width 47 height 6
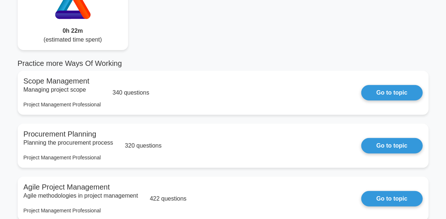
scroll to position [88, 0]
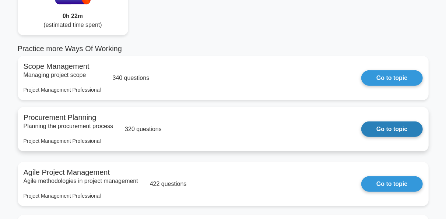
click at [382, 129] on link "Go to topic" at bounding box center [391, 128] width 61 height 15
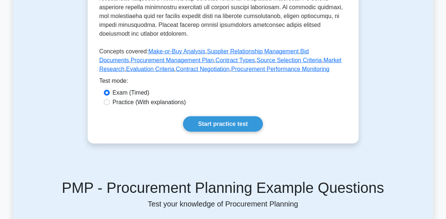
scroll to position [353, 0]
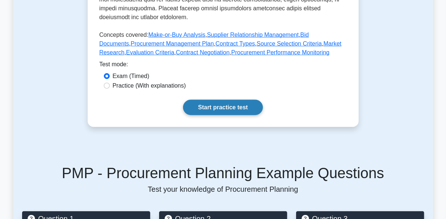
click at [214, 115] on link "Start practice test" at bounding box center [223, 107] width 80 height 15
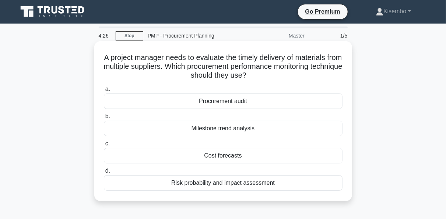
click at [235, 100] on div "Procurement audit" at bounding box center [223, 100] width 238 height 15
click at [104, 92] on input "a. Procurement audit" at bounding box center [104, 89] width 0 height 5
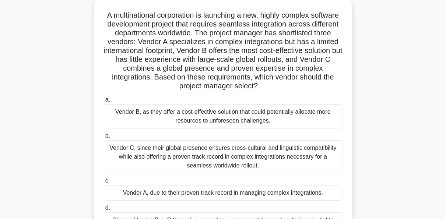
scroll to position [59, 0]
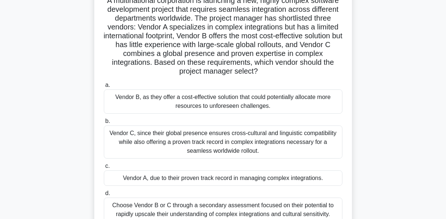
click at [235, 100] on div "Vendor B, as they offer a cost-effective solution that could potentially alloca…" at bounding box center [223, 101] width 238 height 24
click at [104, 88] on input "a. Vendor B, as they offer a cost-effective solution that could potentially all…" at bounding box center [104, 85] width 0 height 5
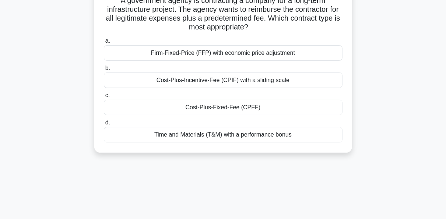
scroll to position [26, 0]
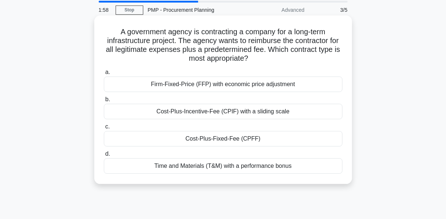
click at [235, 84] on div "Firm-Fixed-Price (FFP) with economic price adjustment" at bounding box center [223, 84] width 238 height 15
click at [104, 75] on input "a. Firm-Fixed-Price (FFP) with economic price adjustment" at bounding box center [104, 72] width 0 height 5
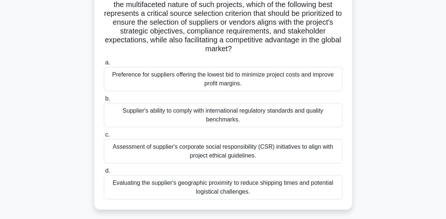
scroll to position [147, 0]
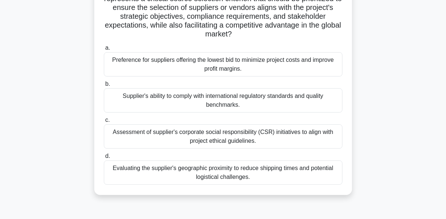
click at [248, 64] on div "Preference for suppliers offering the lowest bid to minimize project costs and …" at bounding box center [223, 64] width 238 height 24
click at [104, 50] on input "a. Preference for suppliers offering the lowest bid to minimize project costs a…" at bounding box center [104, 48] width 0 height 5
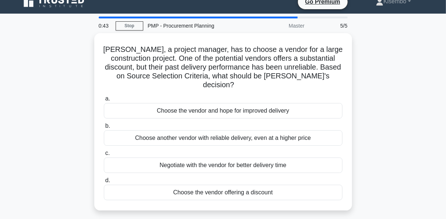
scroll to position [0, 0]
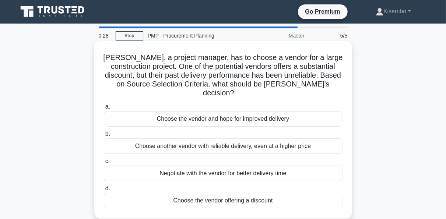
click at [234, 145] on div "a. Choose the vendor and hope for improved delivery b. Choose another vendor wi…" at bounding box center [222, 155] width 247 height 109
click at [239, 167] on div "Negotiate with the vendor for better delivery time" at bounding box center [223, 173] width 238 height 15
click at [104, 164] on input "c. Negotiate with the vendor for better delivery time" at bounding box center [104, 161] width 0 height 5
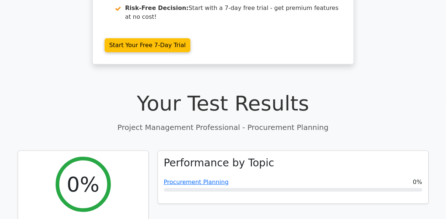
scroll to position [191, 0]
